Goal: Task Accomplishment & Management: Use online tool/utility

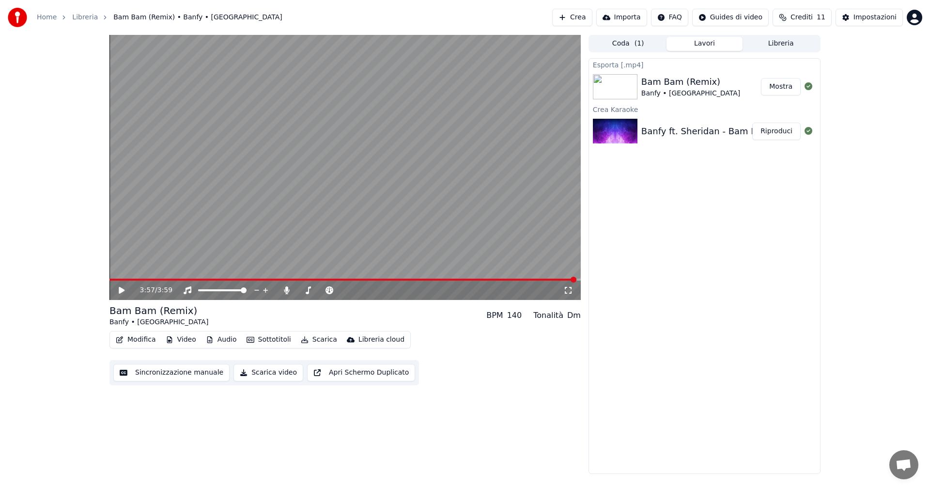
click at [582, 19] on button "Crea" at bounding box center [572, 17] width 40 height 17
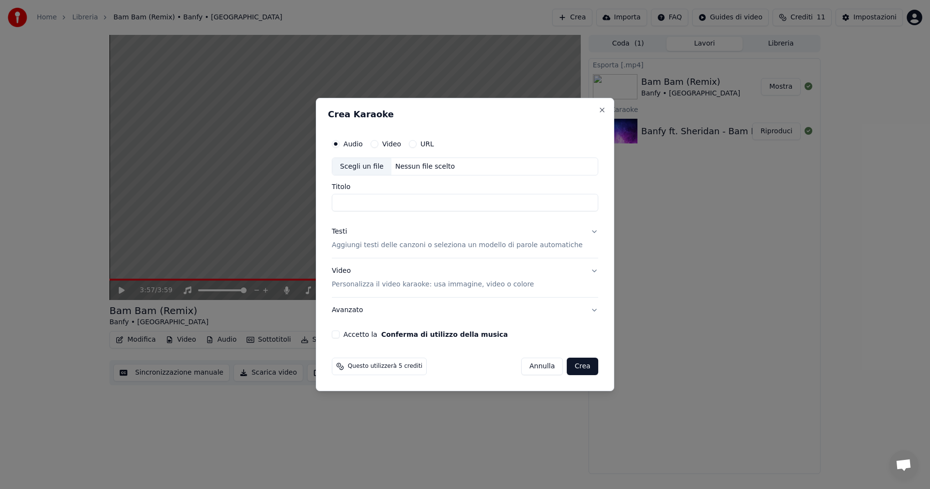
click at [374, 167] on div "Scegli un file" at bounding box center [361, 166] width 59 height 17
type input "**********"
click at [347, 233] on div "Testi" at bounding box center [339, 232] width 15 height 10
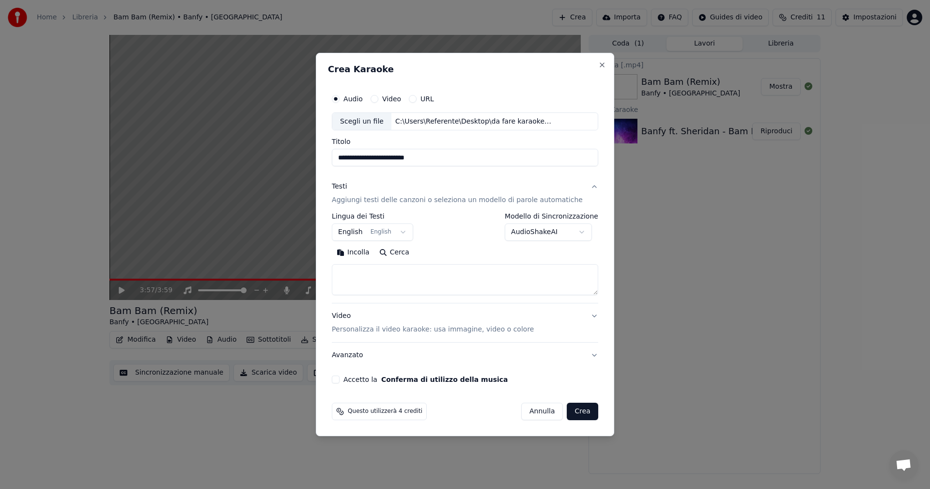
click at [355, 233] on button "English English" at bounding box center [372, 232] width 81 height 17
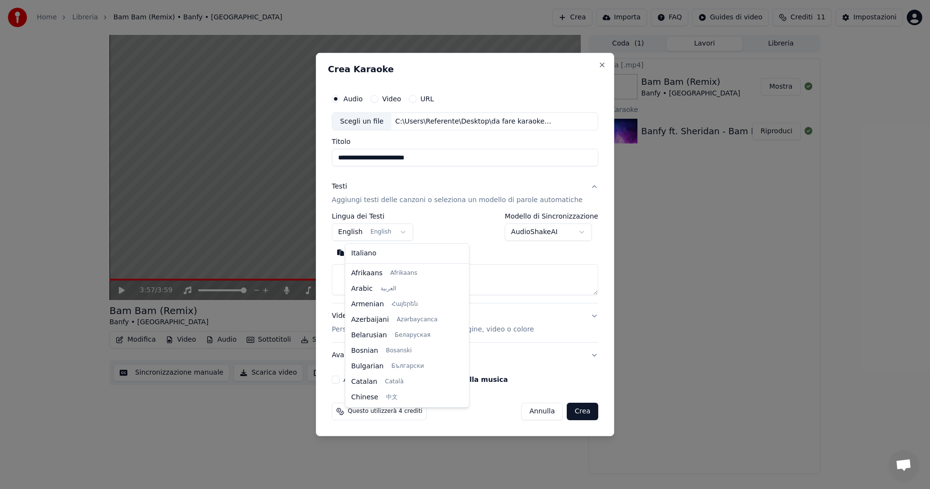
scroll to position [78, 0]
select select "**"
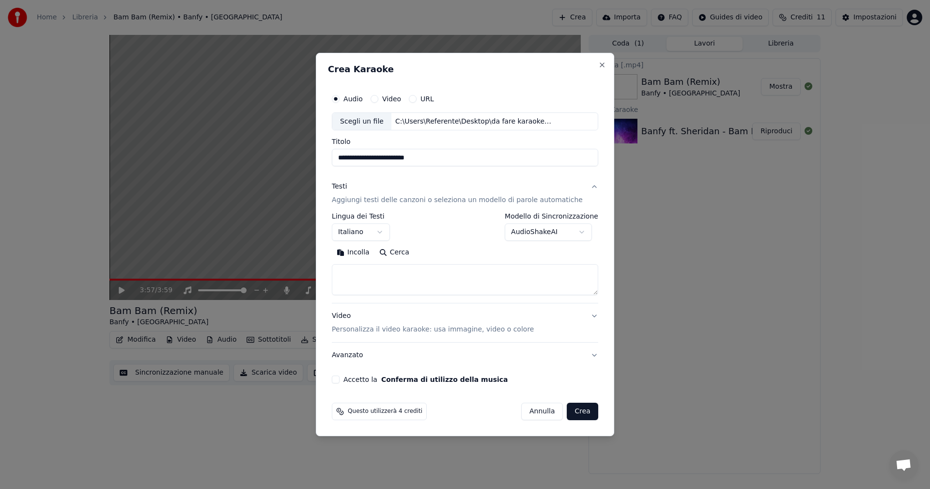
click at [367, 256] on button "Incolla" at bounding box center [353, 253] width 43 height 16
click at [372, 274] on textarea at bounding box center [452, 280] width 241 height 31
type textarea "**********"
click at [445, 278] on textarea at bounding box center [452, 280] width 241 height 31
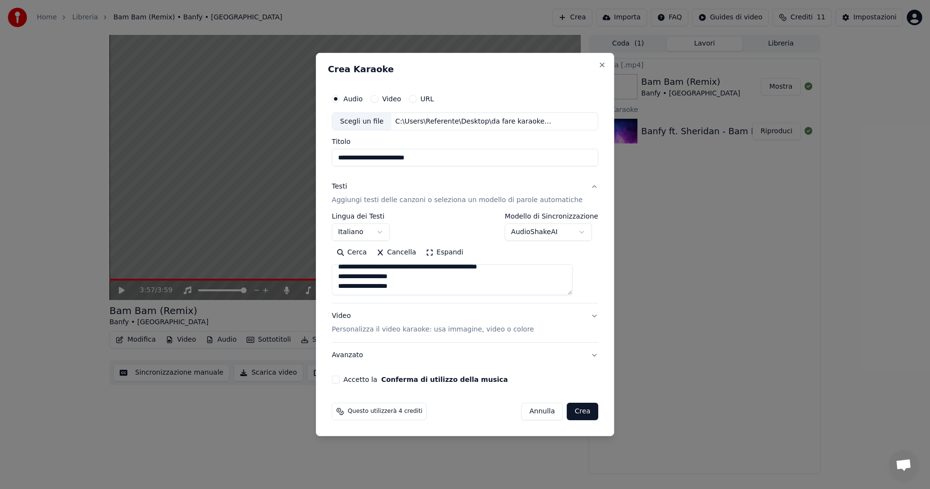
click at [357, 318] on div "Video Personalizza il video karaoke: usa immagine, video o colore" at bounding box center [433, 323] width 202 height 23
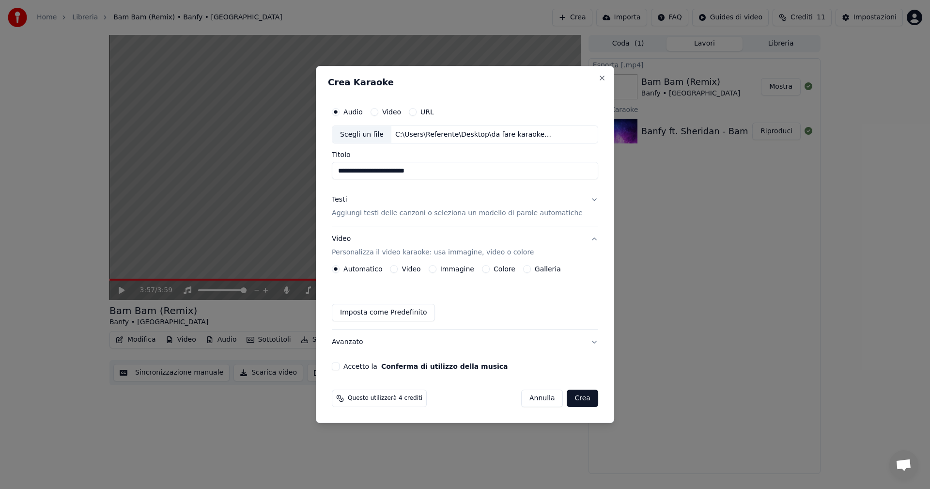
click at [484, 269] on div "Automatico Video Immagine Colore Galleria" at bounding box center [446, 269] width 229 height 8
click at [487, 268] on button "Colore" at bounding box center [486, 269] width 8 height 8
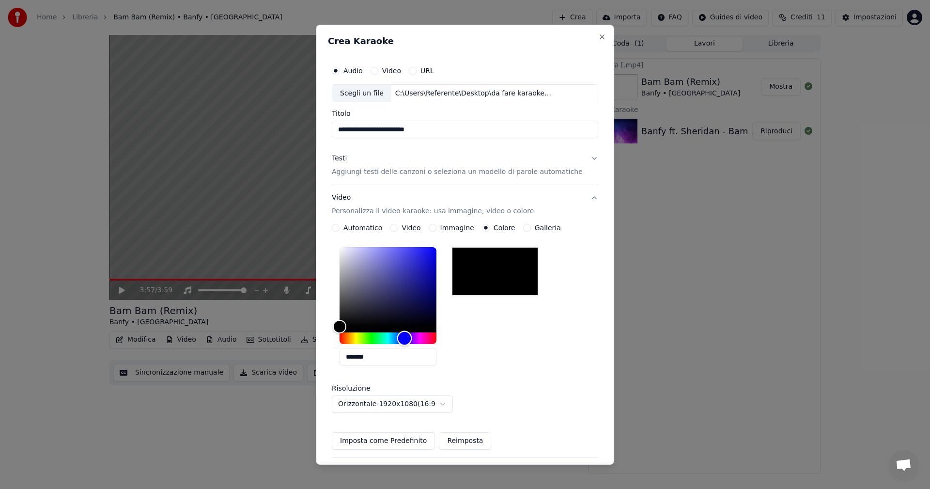
click at [413, 338] on div "Hue" at bounding box center [388, 338] width 97 height 12
type input "*******"
drag, startPoint x: 416, startPoint y: 277, endPoint x: 445, endPoint y: 239, distance: 47.0
click at [437, 247] on div "Color" at bounding box center [388, 286] width 97 height 79
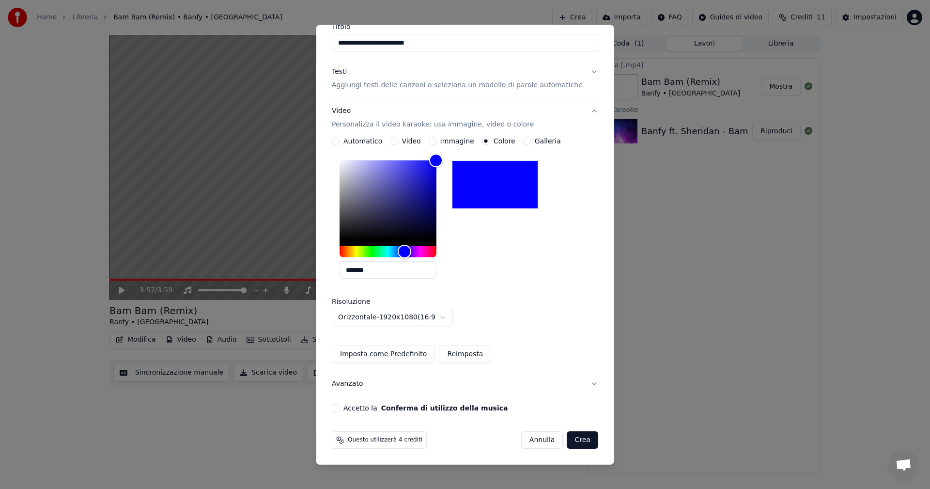
click at [349, 404] on div "Accetto la Conferma di utilizzo della musica" at bounding box center [465, 408] width 267 height 8
click at [340, 411] on button "Accetto la Conferma di utilizzo della musica" at bounding box center [336, 408] width 8 height 8
click at [571, 441] on button "Crea" at bounding box center [582, 439] width 31 height 17
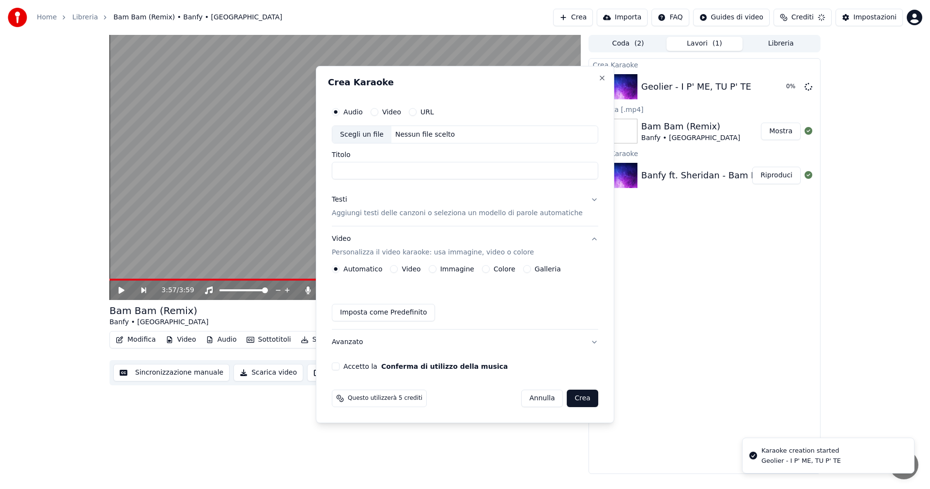
scroll to position [0, 0]
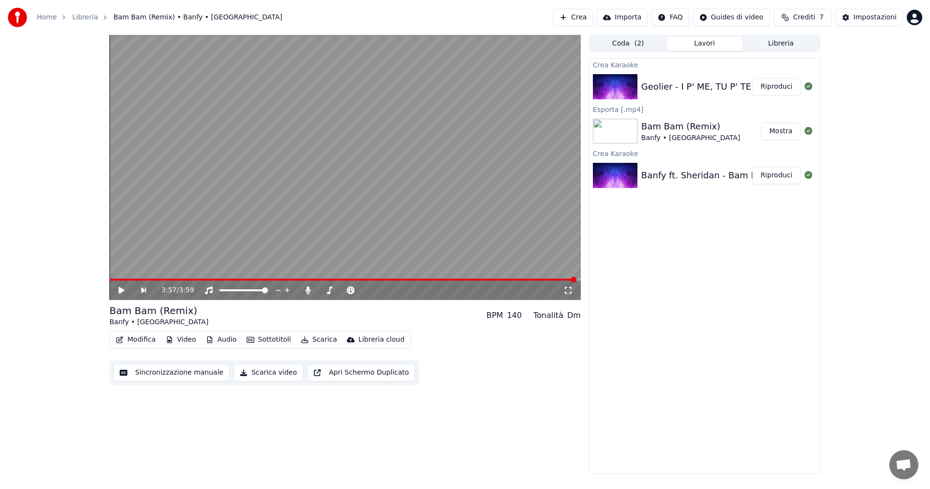
click at [775, 87] on button "Riproduci" at bounding box center [777, 86] width 48 height 17
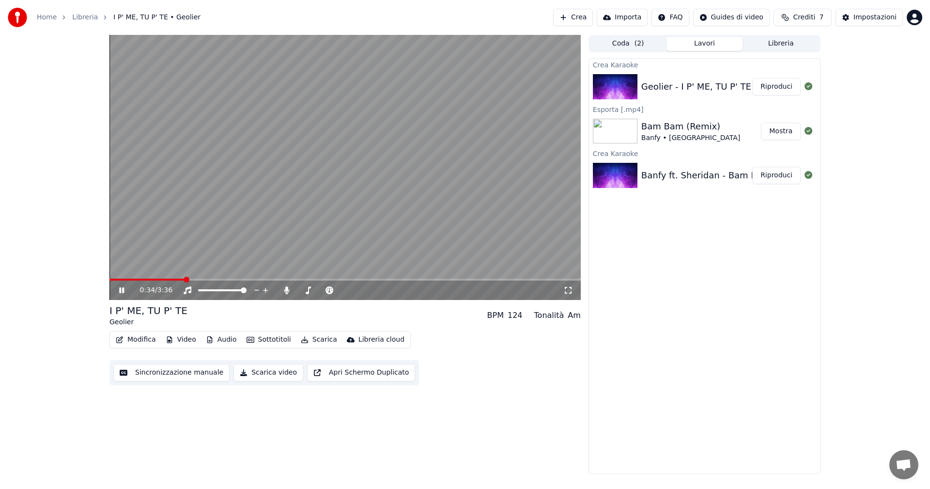
click at [264, 375] on button "Scarica video" at bounding box center [269, 372] width 70 height 17
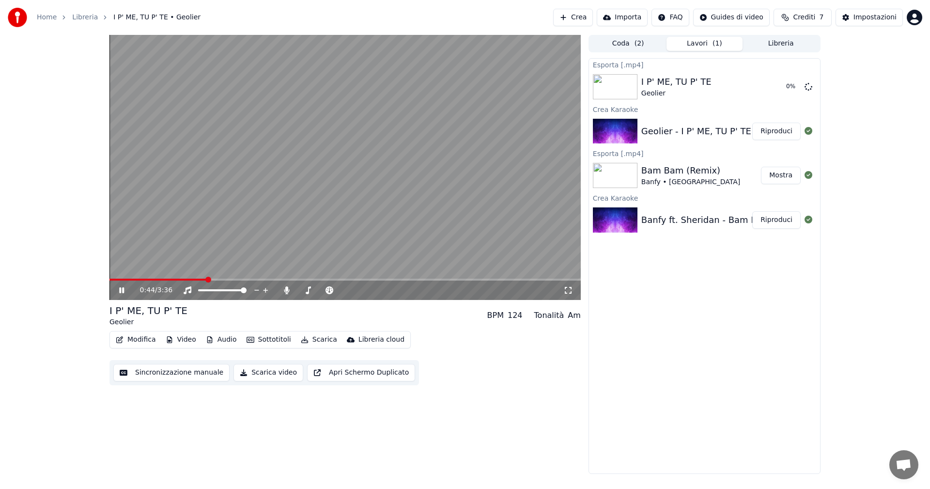
click at [123, 292] on icon at bounding box center [121, 290] width 5 height 6
click at [120, 288] on icon at bounding box center [122, 290] width 6 height 7
click at [342, 163] on video at bounding box center [345, 167] width 471 height 265
click at [770, 81] on button "Mostra" at bounding box center [781, 86] width 40 height 17
click at [309, 210] on video at bounding box center [345, 167] width 471 height 265
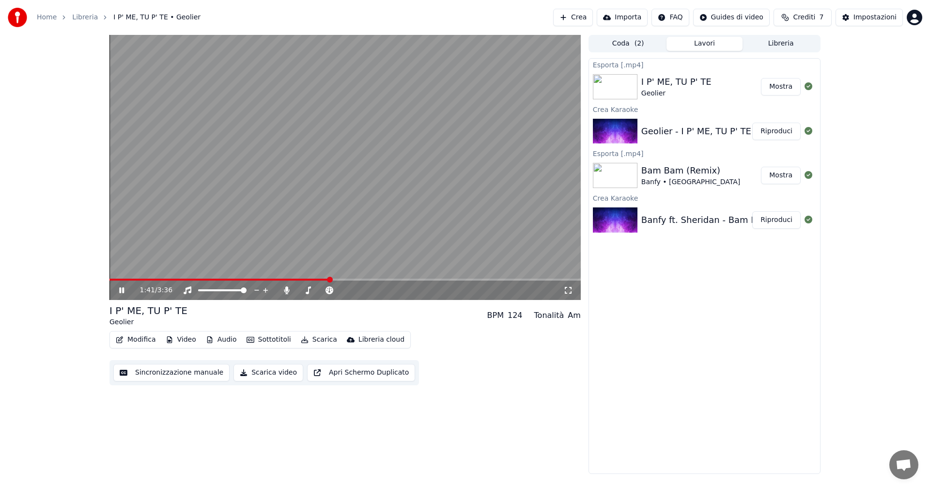
click at [346, 196] on video at bounding box center [345, 167] width 471 height 265
